Goal: Task Accomplishment & Management: Manage account settings

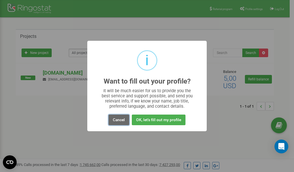
click at [121, 121] on button "Cancel" at bounding box center [119, 120] width 21 height 11
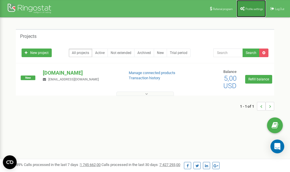
click at [249, 9] on span "Profile settings" at bounding box center [254, 8] width 18 height 3
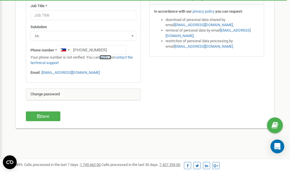
click at [110, 57] on link "verify it" at bounding box center [105, 57] width 12 height 4
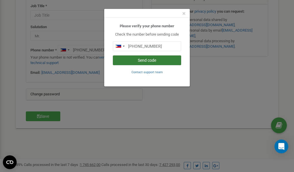
click at [141, 62] on button "Send code" at bounding box center [147, 60] width 68 height 10
